Goal: Task Accomplishment & Management: Use online tool/utility

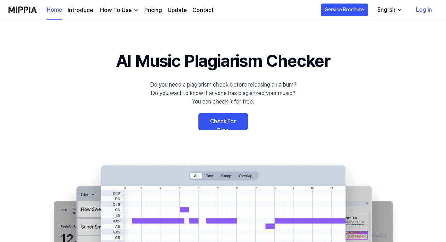
click at [203, 122] on link "Check For Free" at bounding box center [224, 121] width 50 height 17
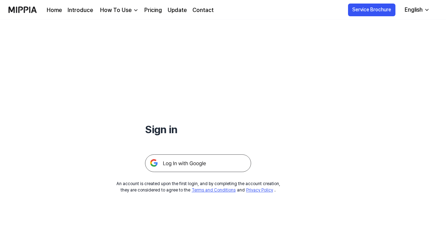
click at [212, 164] on img at bounding box center [198, 164] width 106 height 18
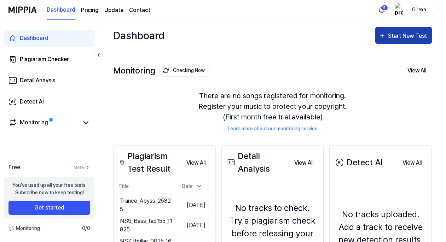
click at [398, 36] on div "Start New Test" at bounding box center [408, 36] width 40 height 9
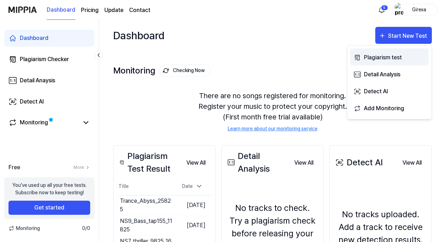
click at [376, 58] on div "Plagiarism test" at bounding box center [395, 57] width 62 height 9
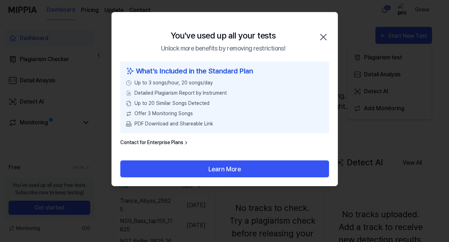
click at [323, 38] on icon "button" at bounding box center [324, 37] width 6 height 6
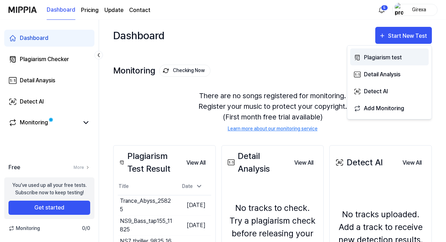
click at [376, 57] on div "Plagiarism test" at bounding box center [395, 57] width 62 height 9
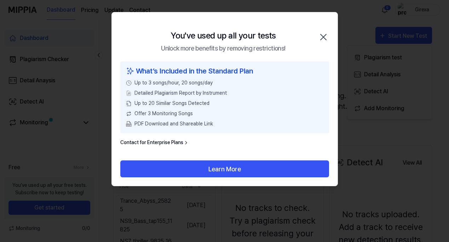
click at [168, 142] on link "Contact for Enterprise Plans" at bounding box center [154, 142] width 69 height 7
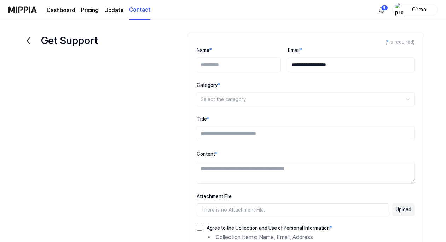
click at [28, 40] on icon at bounding box center [28, 40] width 11 height 11
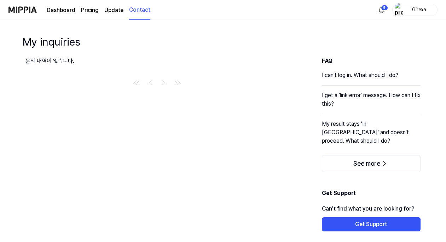
click at [62, 12] on link "Dashboard" at bounding box center [61, 10] width 29 height 8
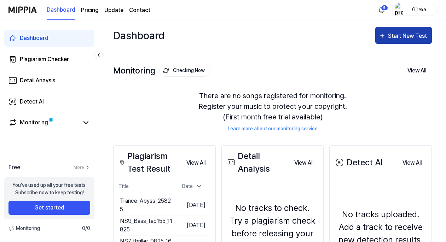
click at [399, 38] on div "Start New Test" at bounding box center [408, 36] width 40 height 9
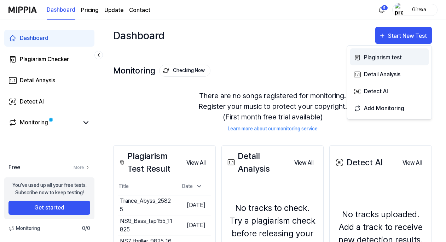
click at [382, 61] on div "Plagiarism test" at bounding box center [395, 57] width 62 height 9
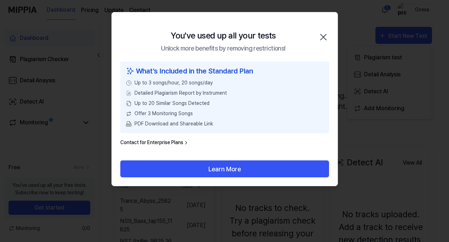
click at [324, 37] on icon "button" at bounding box center [323, 37] width 11 height 11
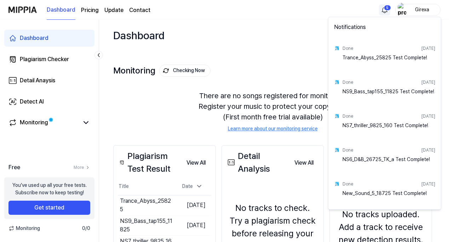
click at [383, 7] on html "Dashboard Pricing Update Contact 5 Girexa Dashboard Plagiarism Checker Detail A…" at bounding box center [224, 121] width 449 height 242
click at [304, 43] on html "Dashboard Pricing Update Contact Girexa Dashboard Plagiarism Checker Detail Ana…" at bounding box center [224, 121] width 449 height 242
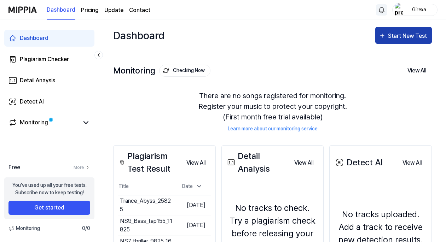
click at [410, 36] on div "Start New Test" at bounding box center [408, 36] width 40 height 9
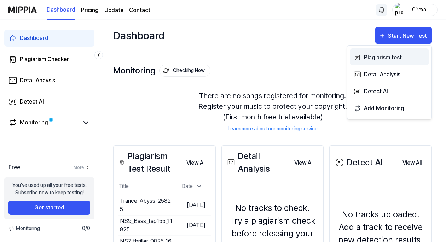
click at [385, 59] on div "Plagiarism test" at bounding box center [395, 57] width 62 height 9
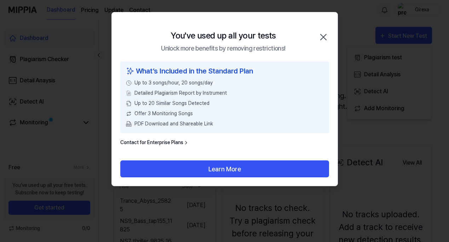
click at [173, 142] on link "Contact for Enterprise Plans" at bounding box center [154, 142] width 69 height 7
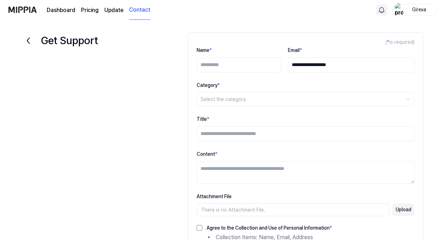
click at [29, 41] on icon at bounding box center [28, 40] width 11 height 11
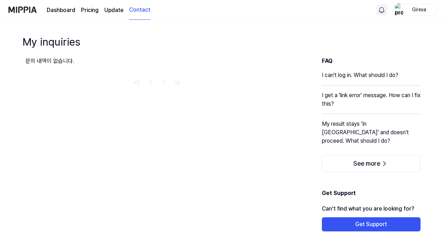
click at [29, 41] on h1 "My inquiries" at bounding box center [52, 42] width 58 height 16
click at [55, 8] on link "Dashboard" at bounding box center [61, 10] width 29 height 8
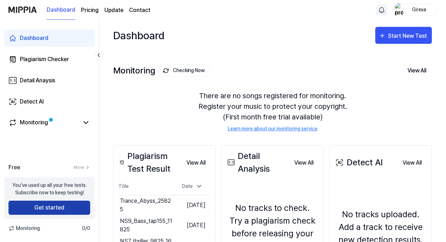
click at [58, 206] on button "Get started" at bounding box center [49, 208] width 82 height 14
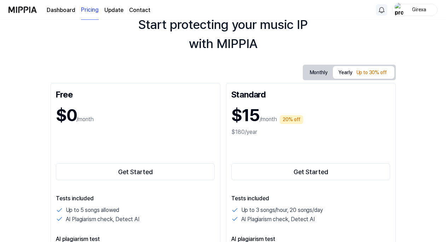
scroll to position [36, 0]
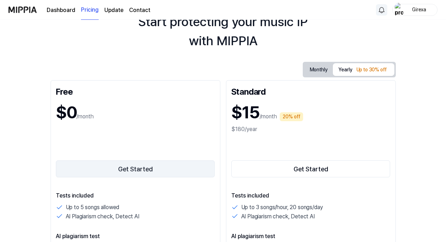
click at [139, 172] on button "Get Started" at bounding box center [135, 169] width 159 height 17
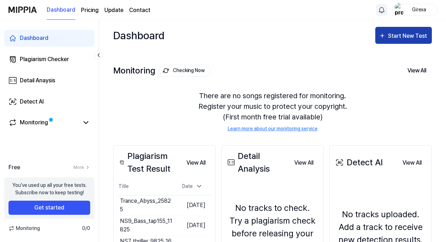
click at [400, 39] on div "Start New Test" at bounding box center [408, 36] width 40 height 9
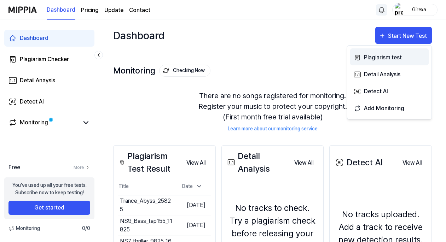
click at [387, 55] on div "Plagiarism test" at bounding box center [395, 57] width 62 height 9
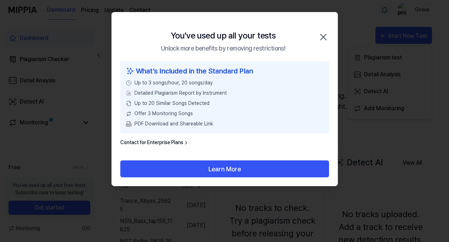
click at [323, 34] on icon "button" at bounding box center [323, 37] width 11 height 11
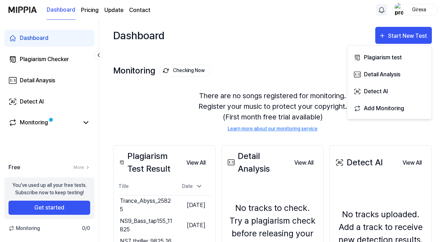
click at [288, 129] on link "Learn more about our monitoring service" at bounding box center [273, 128] width 90 height 7
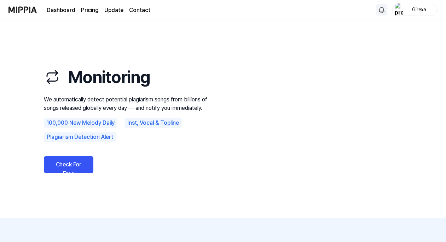
click at [83, 161] on link "Check For Free" at bounding box center [69, 164] width 50 height 17
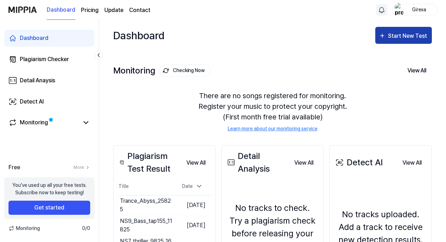
click at [402, 36] on div "Start New Test" at bounding box center [408, 36] width 40 height 9
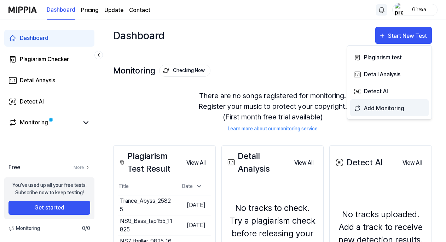
click at [378, 107] on div "Add Monitoring" at bounding box center [395, 108] width 62 height 9
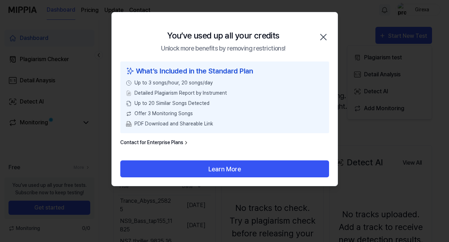
click at [324, 35] on icon "button" at bounding box center [323, 37] width 11 height 11
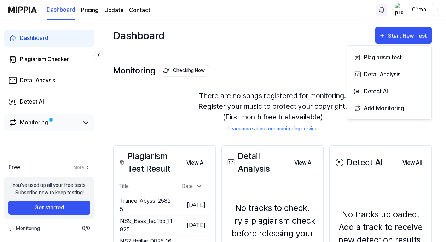
click at [73, 121] on link "Monitoring" at bounding box center [43, 123] width 70 height 8
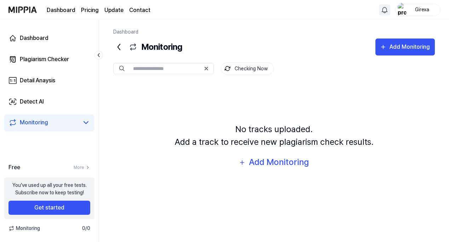
click at [84, 122] on icon at bounding box center [86, 123] width 4 height 2
click at [53, 59] on div "Plagiarism Checker" at bounding box center [44, 59] width 49 height 8
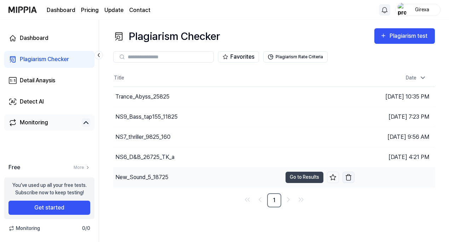
click at [347, 177] on img "button" at bounding box center [348, 177] width 7 height 7
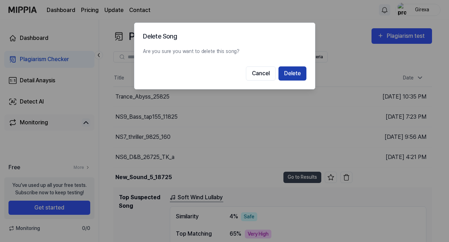
click at [290, 76] on button "Delete" at bounding box center [293, 74] width 28 height 14
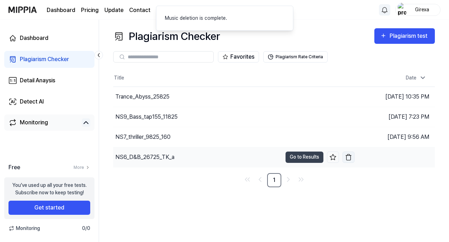
click at [351, 157] on img "button" at bounding box center [348, 157] width 7 height 7
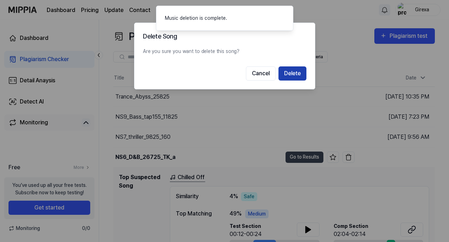
click at [294, 73] on button "Delete" at bounding box center [293, 74] width 28 height 14
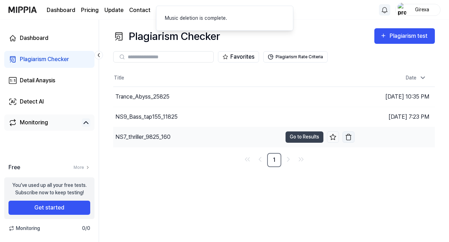
click at [349, 136] on img "button" at bounding box center [348, 137] width 7 height 7
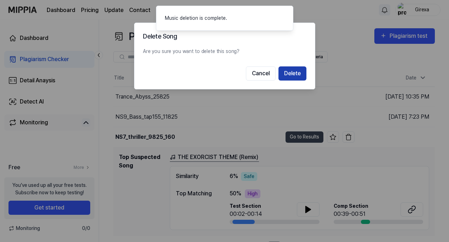
click at [290, 73] on button "Delete" at bounding box center [293, 74] width 28 height 14
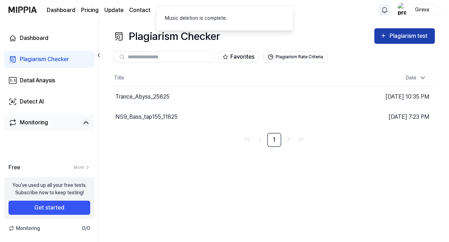
click at [397, 38] on div "Plagiarism test" at bounding box center [410, 36] width 40 height 9
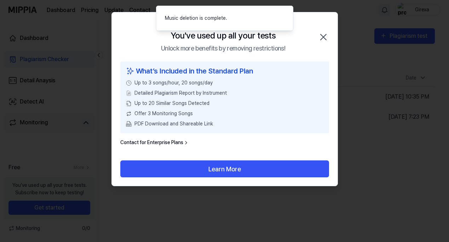
click at [242, 17] on div "You've used up all your tests Unlock more benefits by removing restrictions! Cl…" at bounding box center [225, 36] width 226 height 49
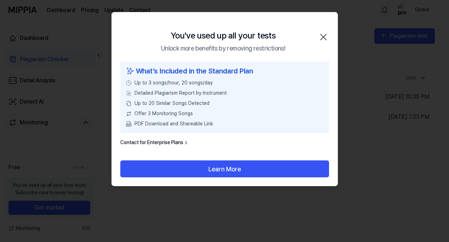
click at [322, 36] on icon "button" at bounding box center [324, 37] width 6 height 6
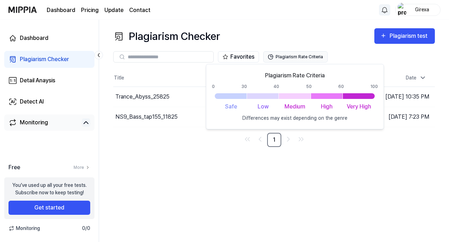
click at [286, 58] on button "Plagiarism Rate Criteria" at bounding box center [295, 56] width 64 height 11
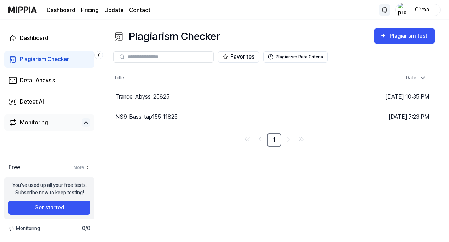
click at [183, 54] on input "text" at bounding box center [168, 57] width 81 height 6
click at [51, 207] on button "Get started" at bounding box center [49, 208] width 82 height 14
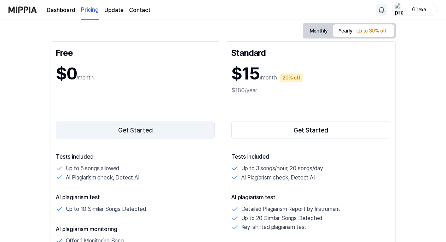
scroll to position [76, 0]
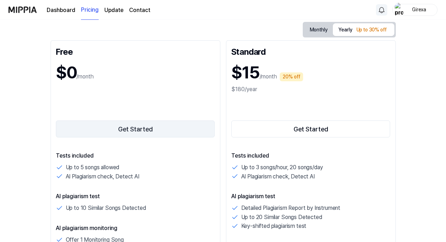
click at [131, 126] on button "Get Started" at bounding box center [135, 129] width 159 height 17
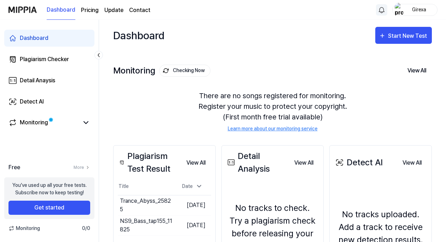
scroll to position [0, 0]
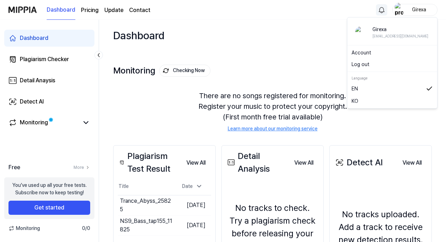
click at [412, 10] on div "Girexa" at bounding box center [420, 10] width 28 height 8
click at [277, 65] on div "Monitoring Checking Now View All Monitoring There are no songs registered for m…" at bounding box center [272, 91] width 319 height 80
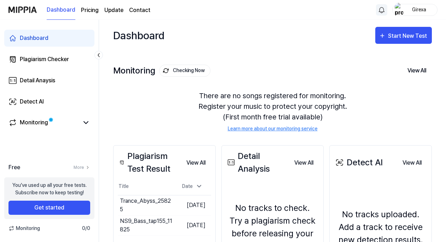
click at [423, 8] on div "Girexa" at bounding box center [420, 10] width 28 height 8
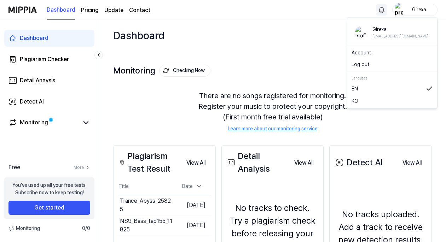
click at [382, 32] on div "Girexa" at bounding box center [401, 29] width 56 height 8
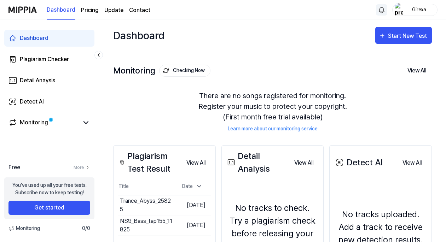
scroll to position [76, 0]
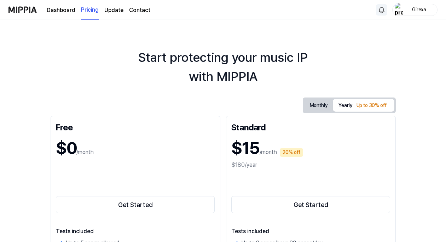
scroll to position [36, 0]
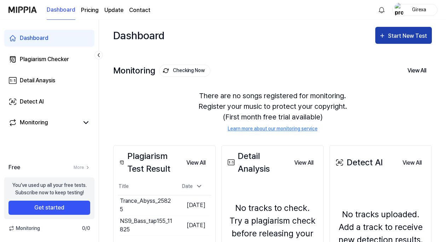
click at [400, 36] on div "Start New Test" at bounding box center [408, 36] width 40 height 9
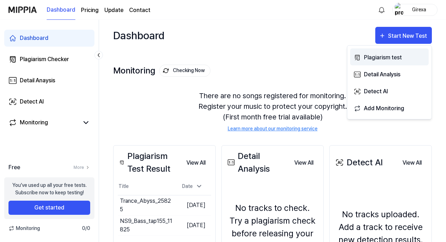
click at [373, 57] on div "Plagiarism test" at bounding box center [395, 57] width 62 height 9
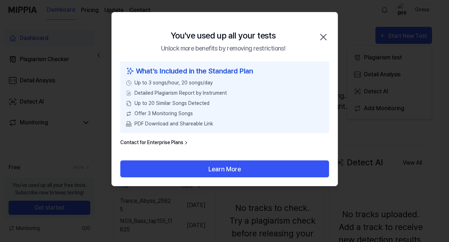
click at [324, 35] on icon "button" at bounding box center [323, 37] width 11 height 11
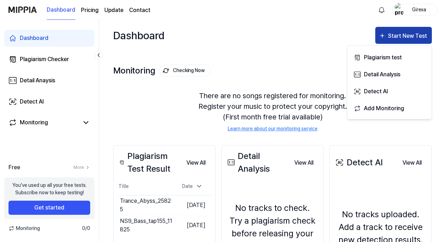
click at [402, 36] on div "Start New Test" at bounding box center [408, 36] width 40 height 9
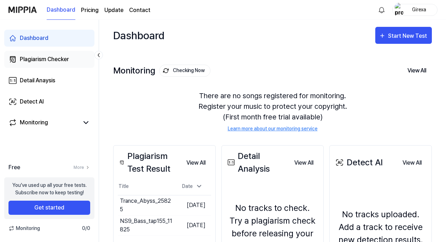
click at [46, 58] on div "Plagiarism Checker" at bounding box center [44, 59] width 49 height 8
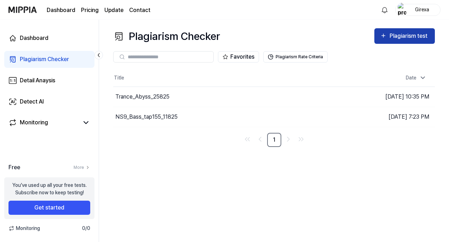
click at [398, 37] on div "Plagiarism test" at bounding box center [410, 36] width 40 height 9
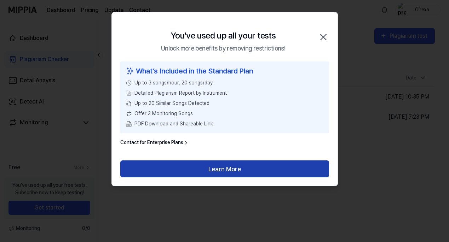
click at [210, 170] on button "Learn More" at bounding box center [224, 169] width 209 height 17
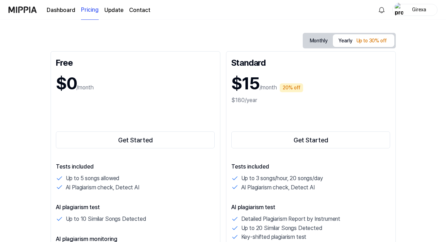
scroll to position [75, 0]
